Goal: Information Seeking & Learning: Understand process/instructions

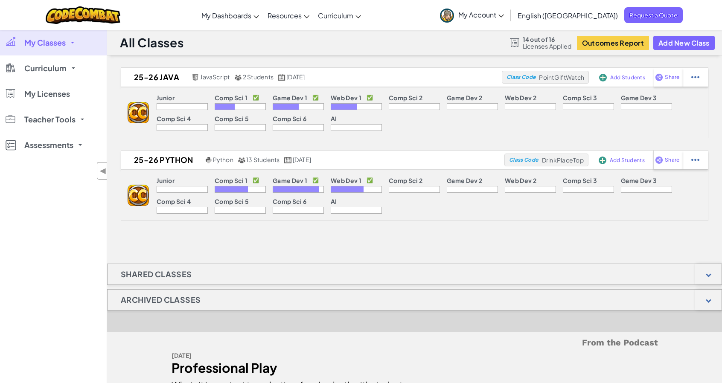
click at [41, 43] on span "My Classes" at bounding box center [44, 43] width 41 height 8
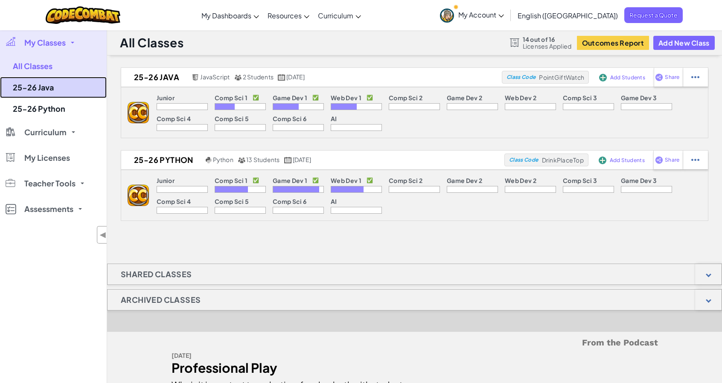
click at [43, 88] on link "25-26 Java" at bounding box center [53, 87] width 107 height 21
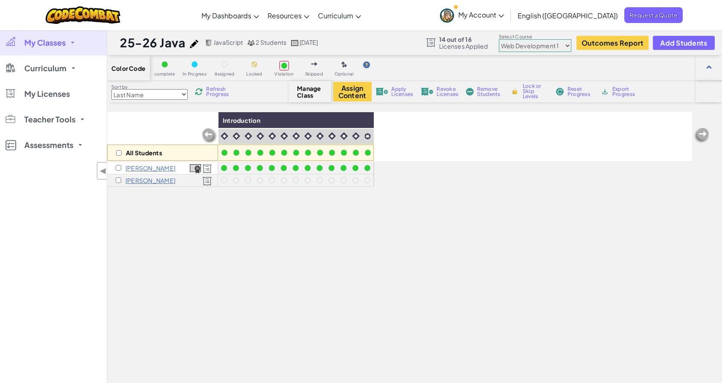
click at [549, 42] on select "Junior Introduction to Computer Science Game Development 1 Web Development 1 Co…" at bounding box center [535, 45] width 73 height 13
click at [499, 39] on select "Junior Introduction to Computer Science Game Development 1 Web Development 1 Co…" at bounding box center [535, 45] width 73 height 13
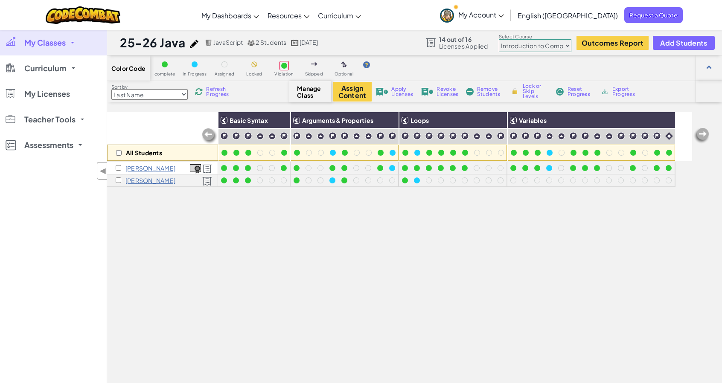
click at [531, 47] on select "Junior Introduction to Computer Science Game Development 1 Web Development 1 Co…" at bounding box center [535, 45] width 73 height 13
click at [499, 39] on select "Junior Introduction to Computer Science Game Development 1 Web Development 1 Co…" at bounding box center [535, 45] width 73 height 13
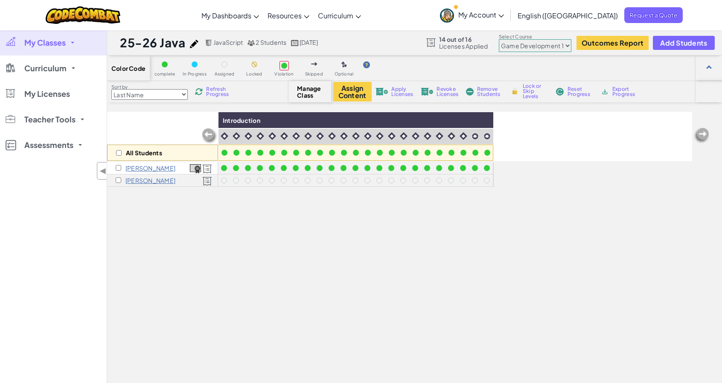
click at [58, 50] on link "My Classes" at bounding box center [53, 43] width 107 height 26
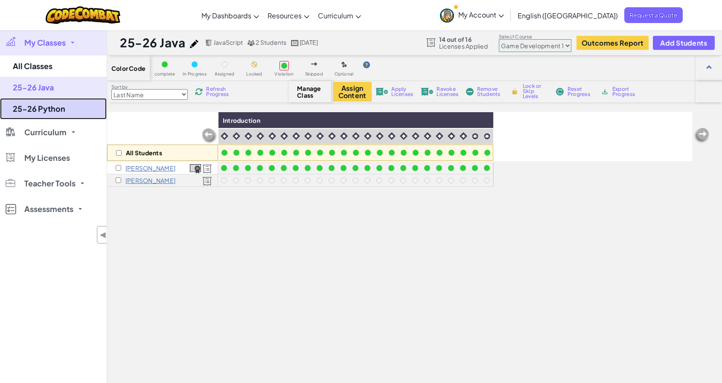
click at [50, 102] on link "25-26 Python" at bounding box center [53, 108] width 107 height 21
select select "5789587aad86a6efb573701f"
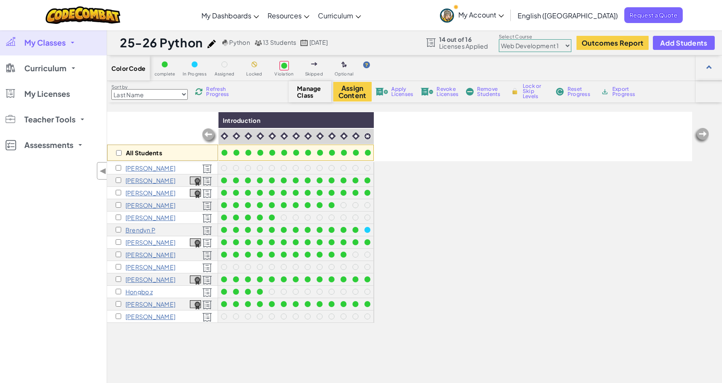
click at [539, 41] on select "Junior Introduction to Computer Science Game Development 1 Web Development 1 Co…" at bounding box center [535, 45] width 73 height 13
click at [499, 39] on select "Junior Introduction to Computer Science Game Development 1 Web Development 1 Co…" at bounding box center [535, 45] width 73 height 13
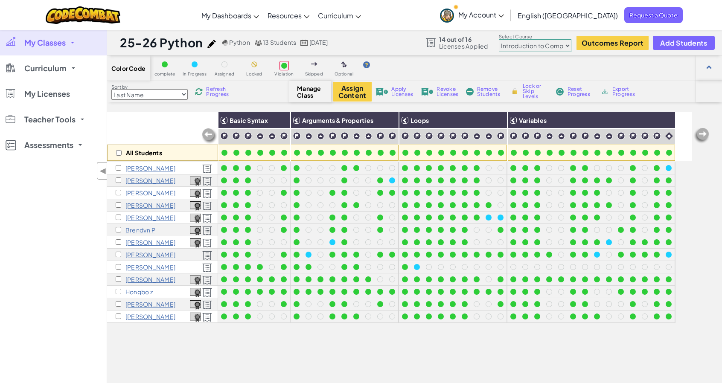
click at [537, 47] on select "Junior Introduction to Computer Science Game Development 1 Web Development 1 Co…" at bounding box center [535, 45] width 73 height 13
click at [499, 39] on select "Junior Introduction to Computer Science Game Development 1 Web Development 1 Co…" at bounding box center [535, 45] width 73 height 13
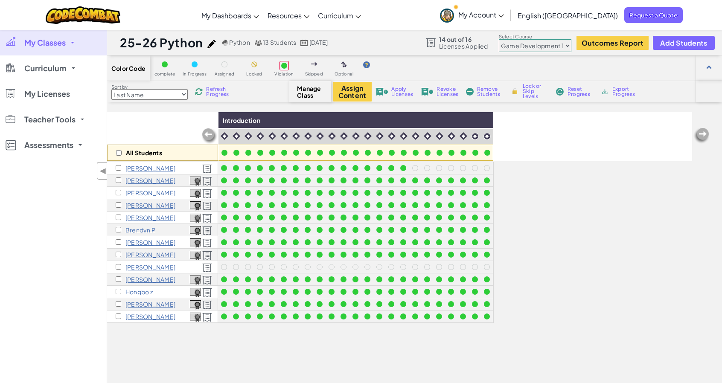
click at [538, 43] on select "Junior Introduction to Computer Science Game Development 1 Web Development 1 Co…" at bounding box center [535, 45] width 73 height 13
click at [547, 46] on select "Junior Introduction to Computer Science Game Development 1 Web Development 1 Co…" at bounding box center [535, 45] width 73 height 13
select select "5789587aad86a6efb573701f"
click at [499, 39] on select "Junior Introduction to Computer Science Game Development 1 Web Development 1 Co…" at bounding box center [535, 45] width 73 height 13
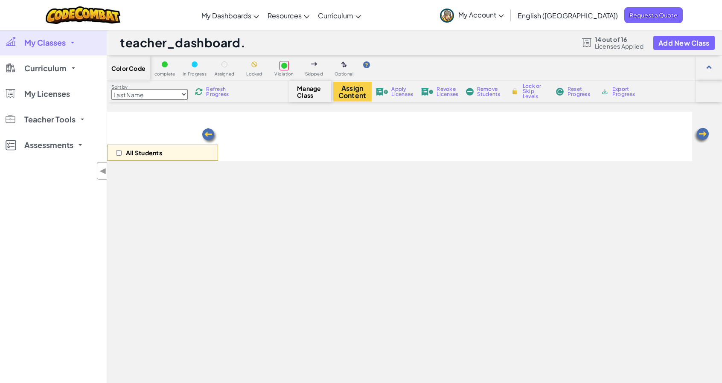
select select "5789587aad86a6efb573701f"
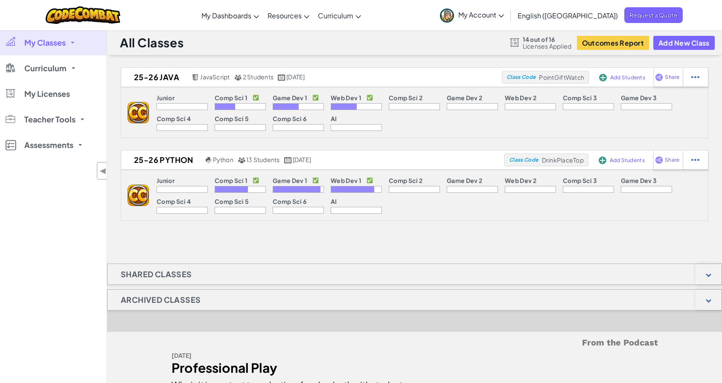
click at [58, 46] on span "My Classes" at bounding box center [44, 43] width 41 height 8
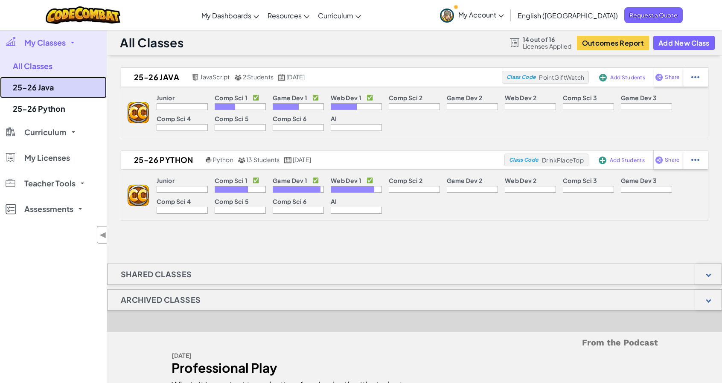
click at [47, 89] on link "25-26 Java" at bounding box center [53, 87] width 107 height 21
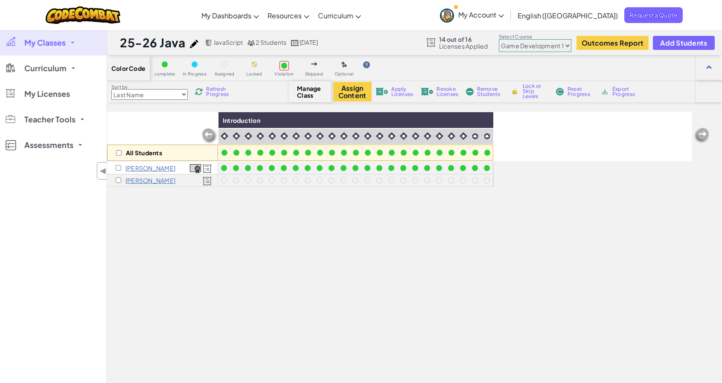
click at [538, 47] on select "Junior Introduction to Computer Science Game Development 1 Web Development 1 Co…" at bounding box center [535, 45] width 73 height 13
select select "560f1a9f22961295f9427742"
click at [499, 39] on select "Junior Introduction to Computer Science Game Development 1 Web Development 1 Co…" at bounding box center [535, 45] width 73 height 13
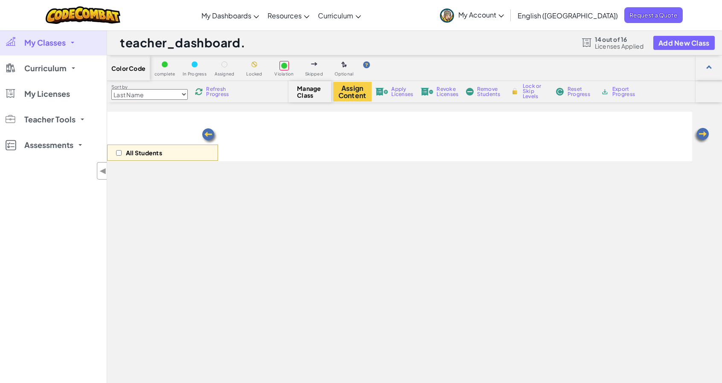
select select "560f1a9f22961295f9427742"
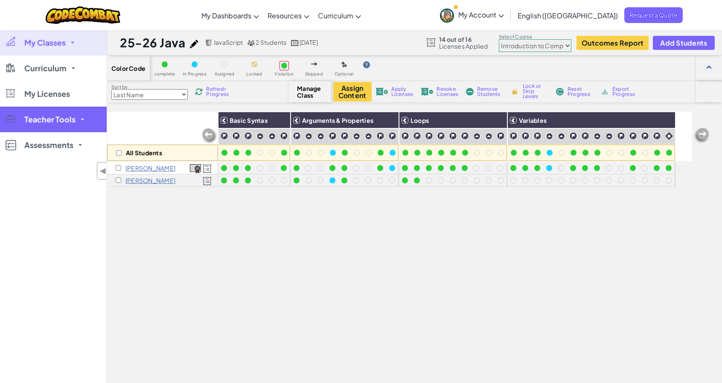
click at [70, 123] on span "Teacher Tools" at bounding box center [49, 120] width 51 height 8
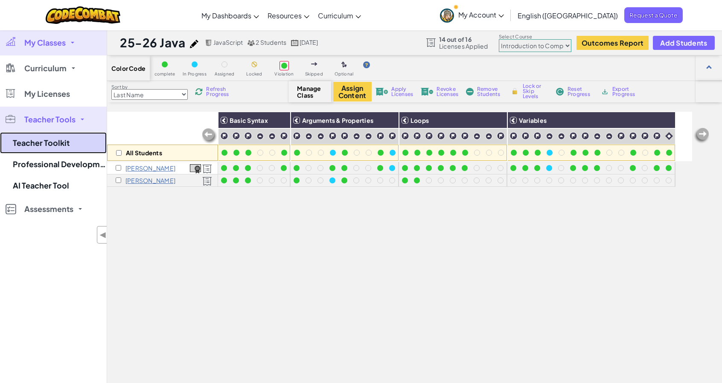
click at [57, 142] on link "Teacher Toolkit" at bounding box center [53, 142] width 107 height 21
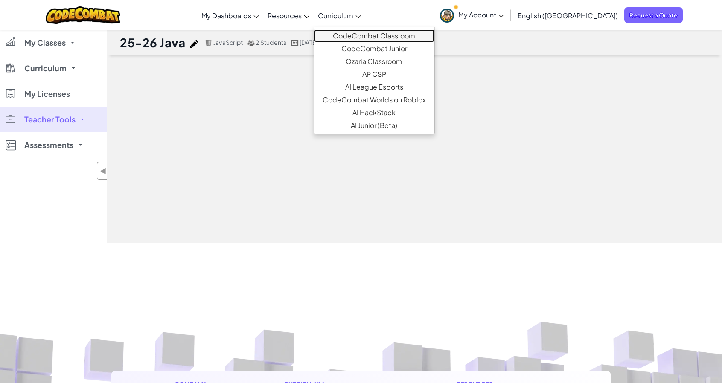
click at [400, 37] on link "CodeCombat Classroom" at bounding box center [374, 35] width 120 height 13
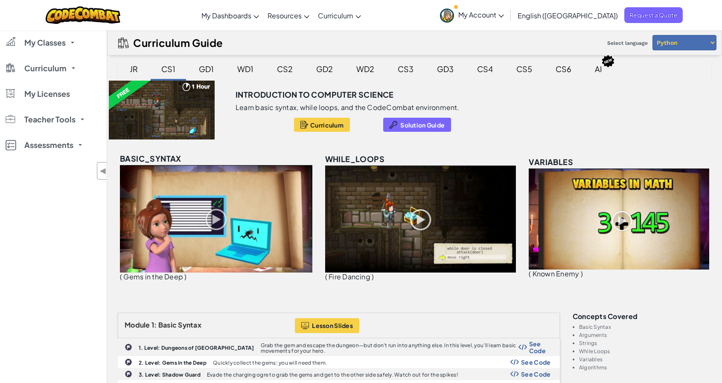
click at [686, 44] on select "Python JavaScript" at bounding box center [684, 42] width 64 height 15
select select "javascript"
click at [652, 35] on select "Python JavaScript" at bounding box center [684, 42] width 64 height 15
click at [663, 64] on div "JR CS1 GD1 WD1 CS2 GD2 WD2 CS3 GD3 CS4 CS5 CS6 AI" at bounding box center [415, 70] width 594 height 22
click at [161, 69] on div "CS1" at bounding box center [168, 69] width 31 height 20
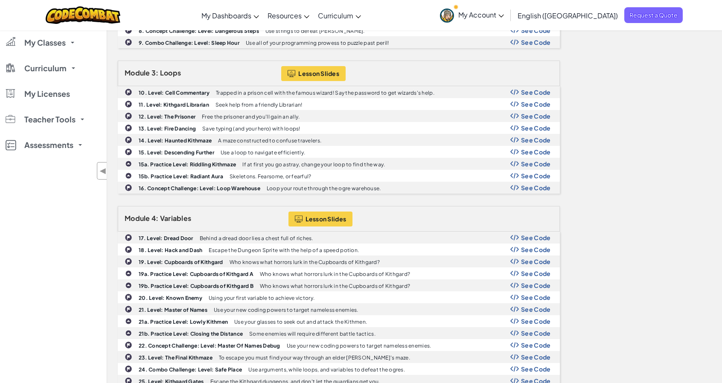
scroll to position [514, 0]
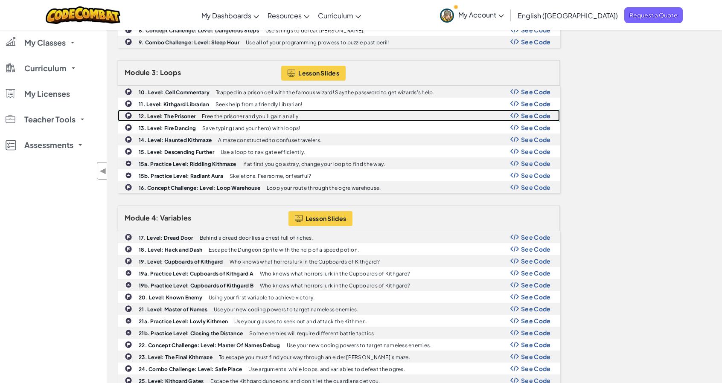
click at [534, 112] on span "See Code" at bounding box center [536, 115] width 30 height 7
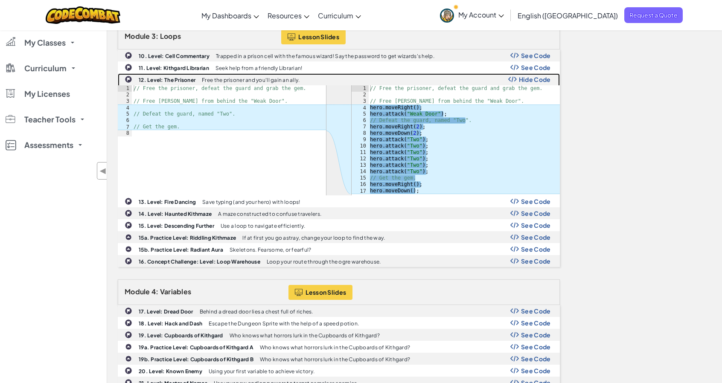
scroll to position [543, 0]
